Goal: Information Seeking & Learning: Learn about a topic

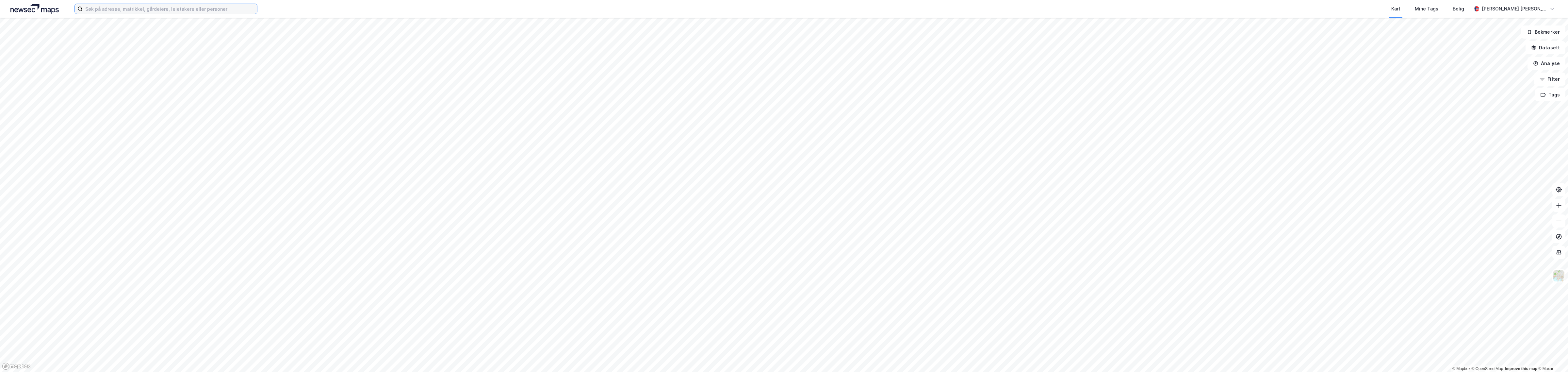
click at [134, 6] on input at bounding box center [170, 8] width 175 height 9
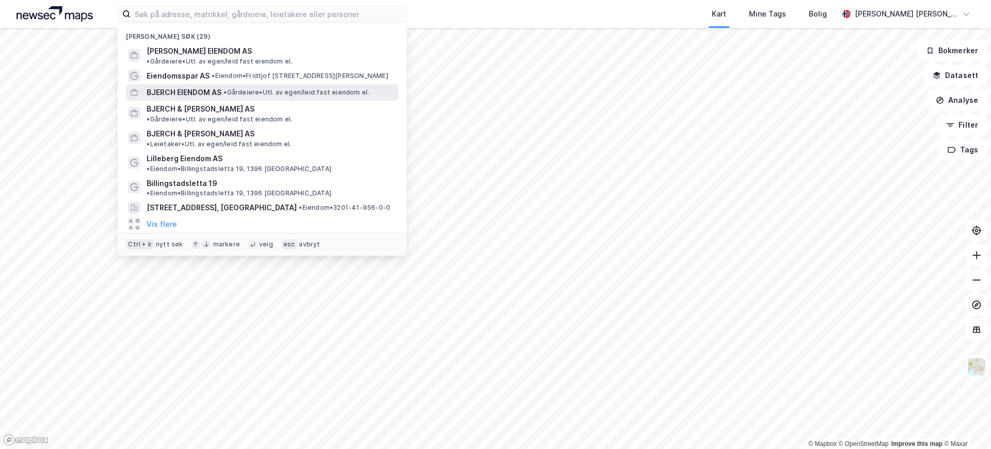
click at [183, 86] on span "BJERCH EIENDOM AS" at bounding box center [184, 92] width 75 height 12
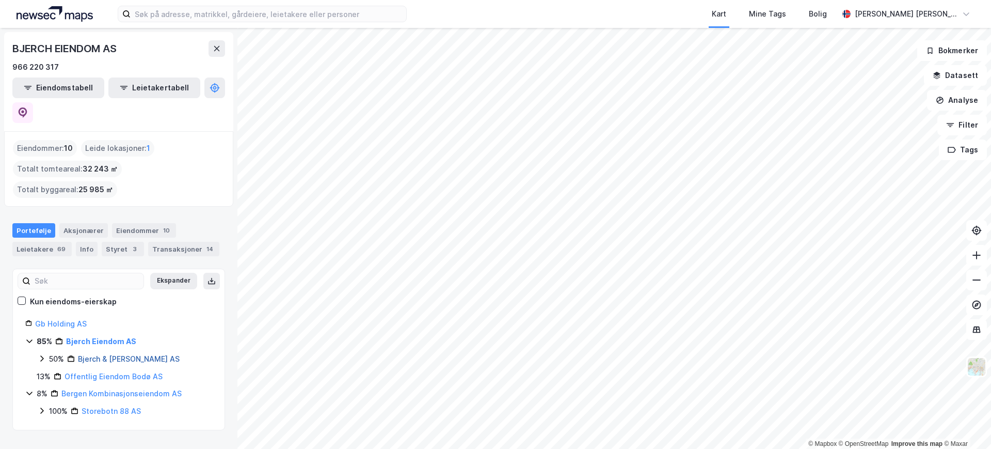
click at [104, 354] on link "Bjerch & [PERSON_NAME] AS" at bounding box center [129, 358] width 102 height 9
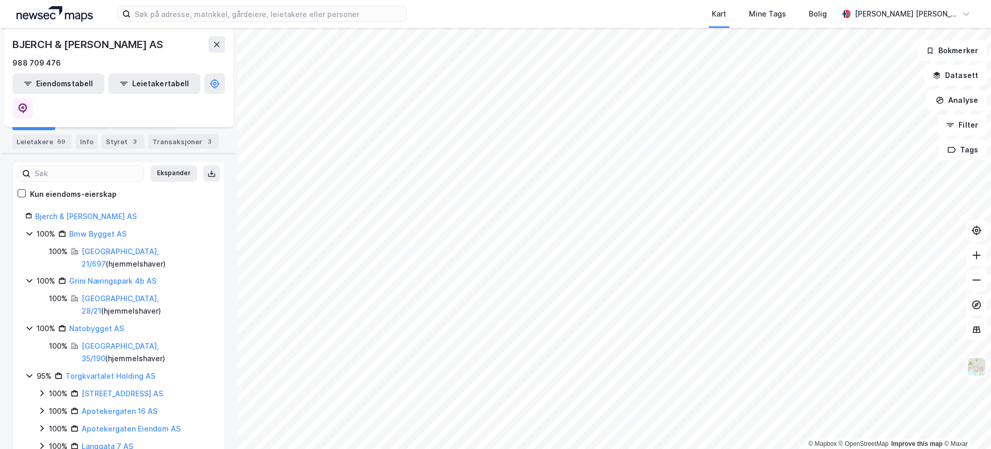
scroll to position [142, 0]
click at [83, 228] on link "Bmw Bygget AS" at bounding box center [97, 232] width 57 height 9
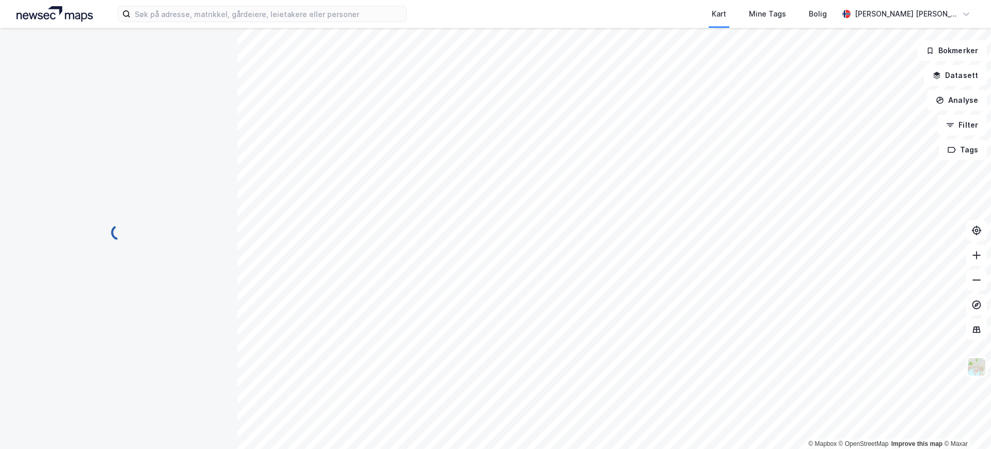
scroll to position [0, 0]
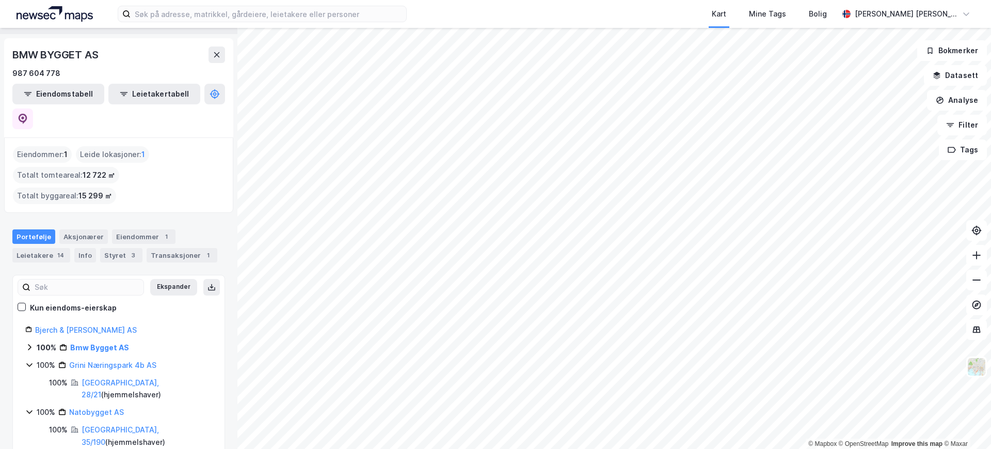
scroll to position [29, 0]
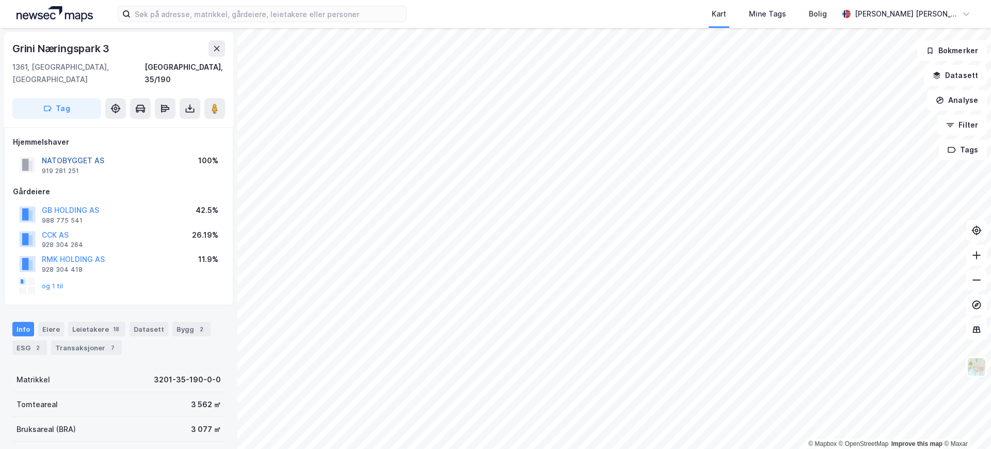
click at [0, 0] on button "NATOBYGGET AS" at bounding box center [0, 0] width 0 height 0
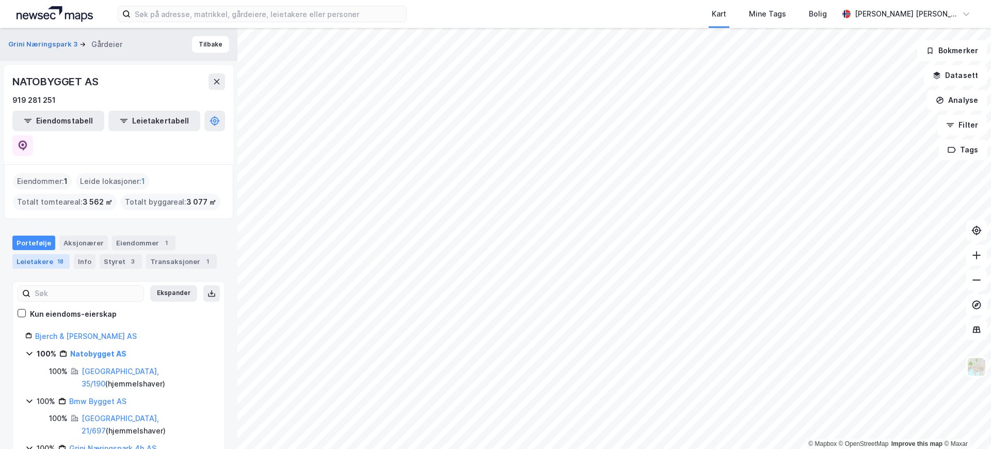
click at [39, 254] on div "Leietakere 18" at bounding box center [40, 261] width 57 height 14
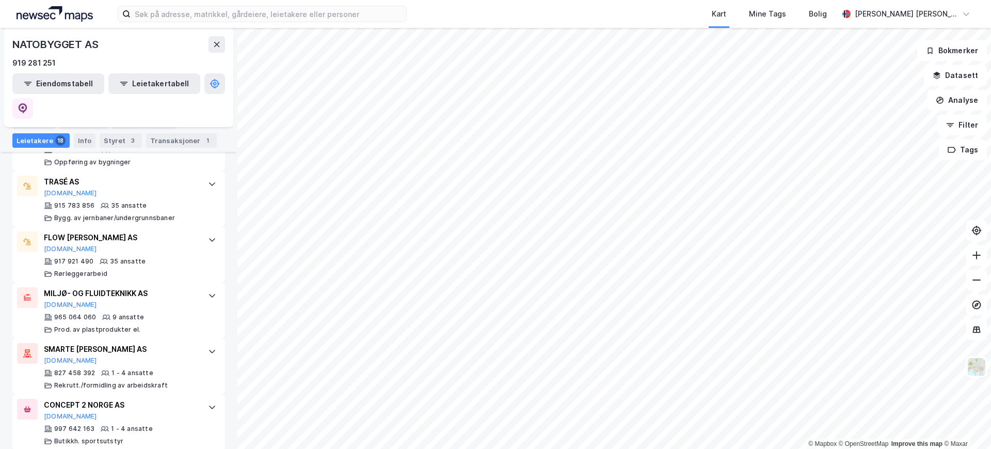
scroll to position [367, 0]
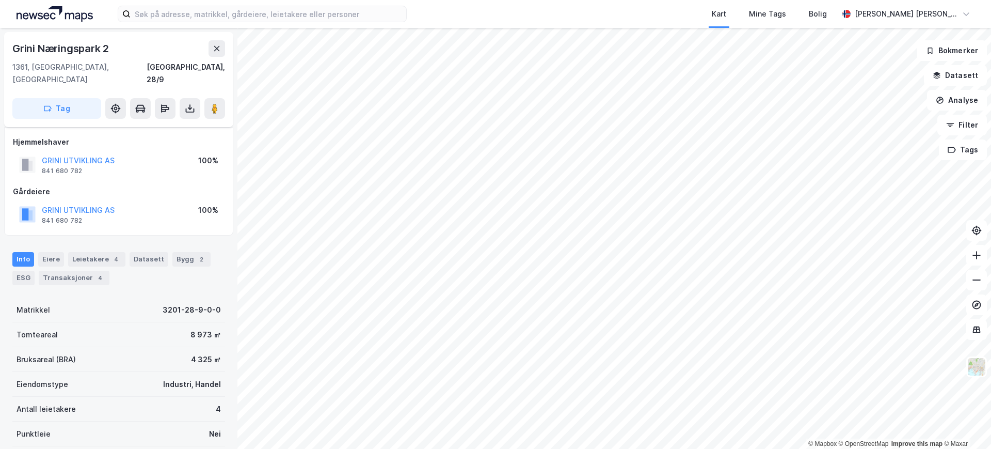
scroll to position [4, 0]
